Goal: Navigation & Orientation: Find specific page/section

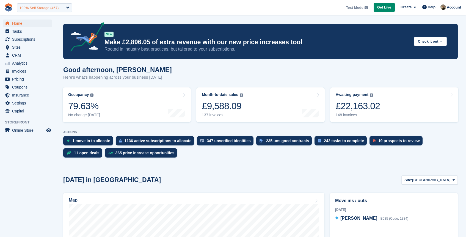
click at [50, 9] on div "100% Self Storage (467)" at bounding box center [39, 7] width 39 height 5
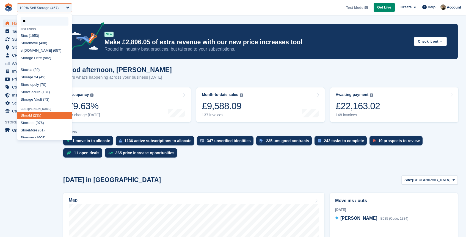
type input "*"
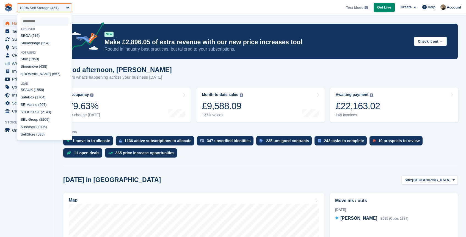
select select
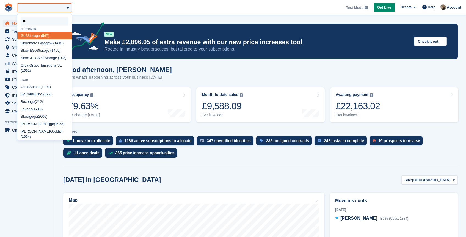
type input "***"
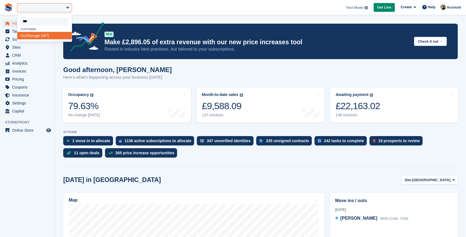
select select "***"
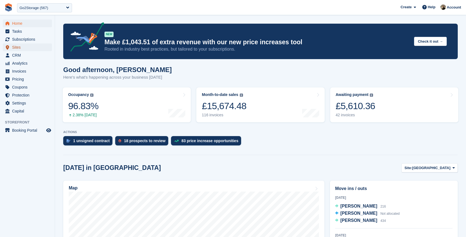
click at [25, 49] on span "Sites" at bounding box center [28, 47] width 33 height 8
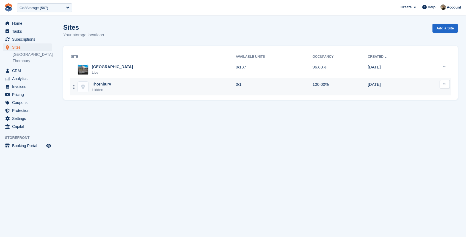
click at [105, 88] on div "Hidden" at bounding box center [101, 89] width 19 height 5
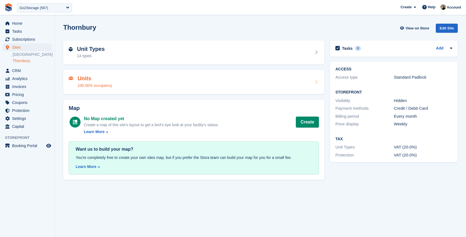
click at [105, 80] on h2 "Units" at bounding box center [94, 78] width 35 height 6
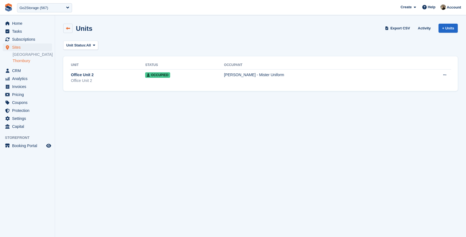
click at [65, 26] on link at bounding box center [67, 28] width 9 height 9
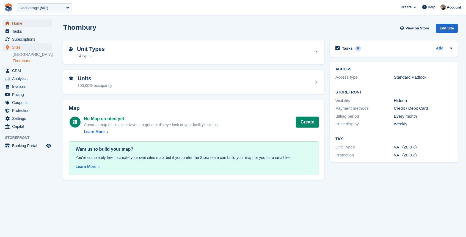
click at [15, 23] on span "Home" at bounding box center [28, 24] width 33 height 8
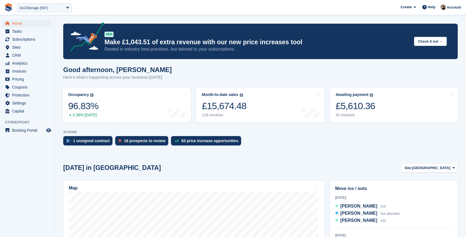
click at [102, 69] on h1 "Good afternoon, [PERSON_NAME]" at bounding box center [117, 69] width 108 height 7
click at [19, 47] on span "Sites" at bounding box center [28, 47] width 33 height 8
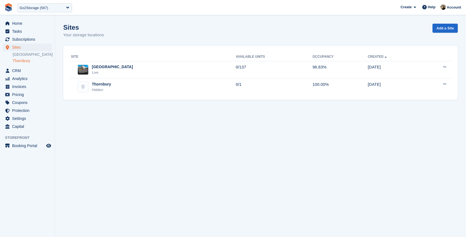
click at [18, 62] on link "Thornbury" at bounding box center [32, 60] width 39 height 5
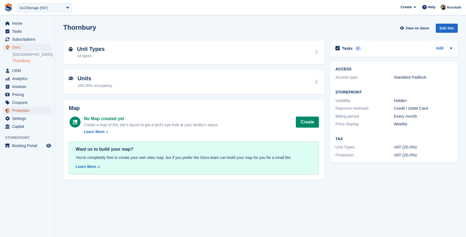
click at [26, 112] on span "Protection" at bounding box center [28, 111] width 33 height 8
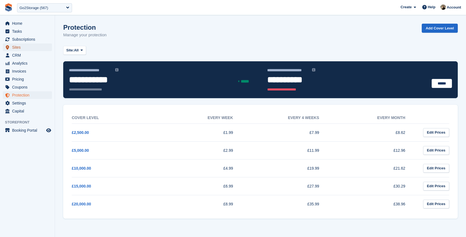
click at [17, 48] on span "Sites" at bounding box center [28, 47] width 33 height 8
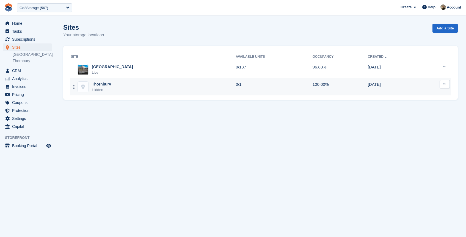
click at [117, 85] on div "Thornbury Hidden" at bounding box center [153, 86] width 165 height 11
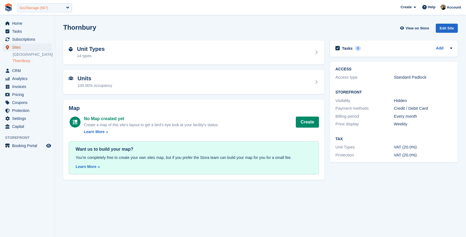
click at [42, 9] on div "Go2Storage (567)" at bounding box center [34, 7] width 29 height 5
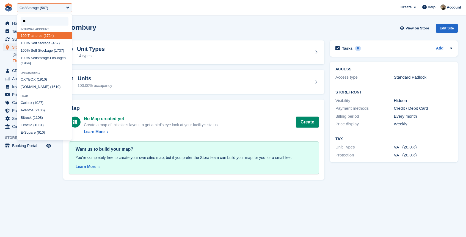
type input "***"
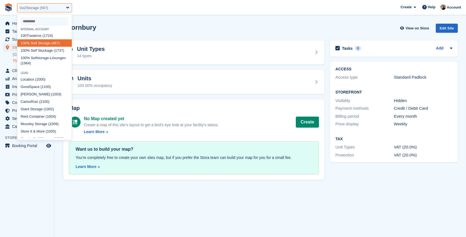
select select "***"
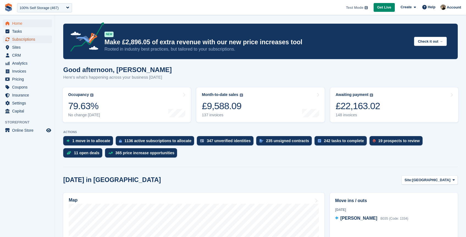
click at [22, 40] on span "Subscriptions" at bounding box center [28, 39] width 33 height 8
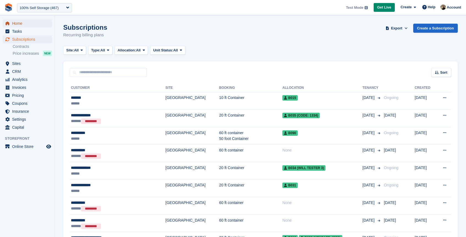
click at [18, 24] on span "Home" at bounding box center [28, 24] width 33 height 8
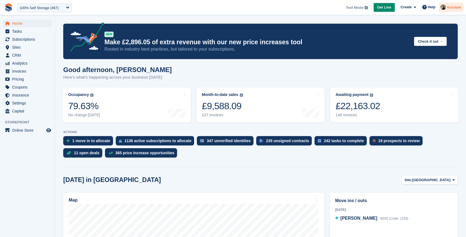
click at [447, 7] on span "Account" at bounding box center [453, 7] width 14 height 5
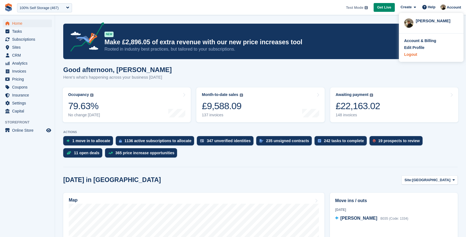
click at [413, 56] on div "Logout" at bounding box center [410, 55] width 13 height 6
